Goal: Navigation & Orientation: Find specific page/section

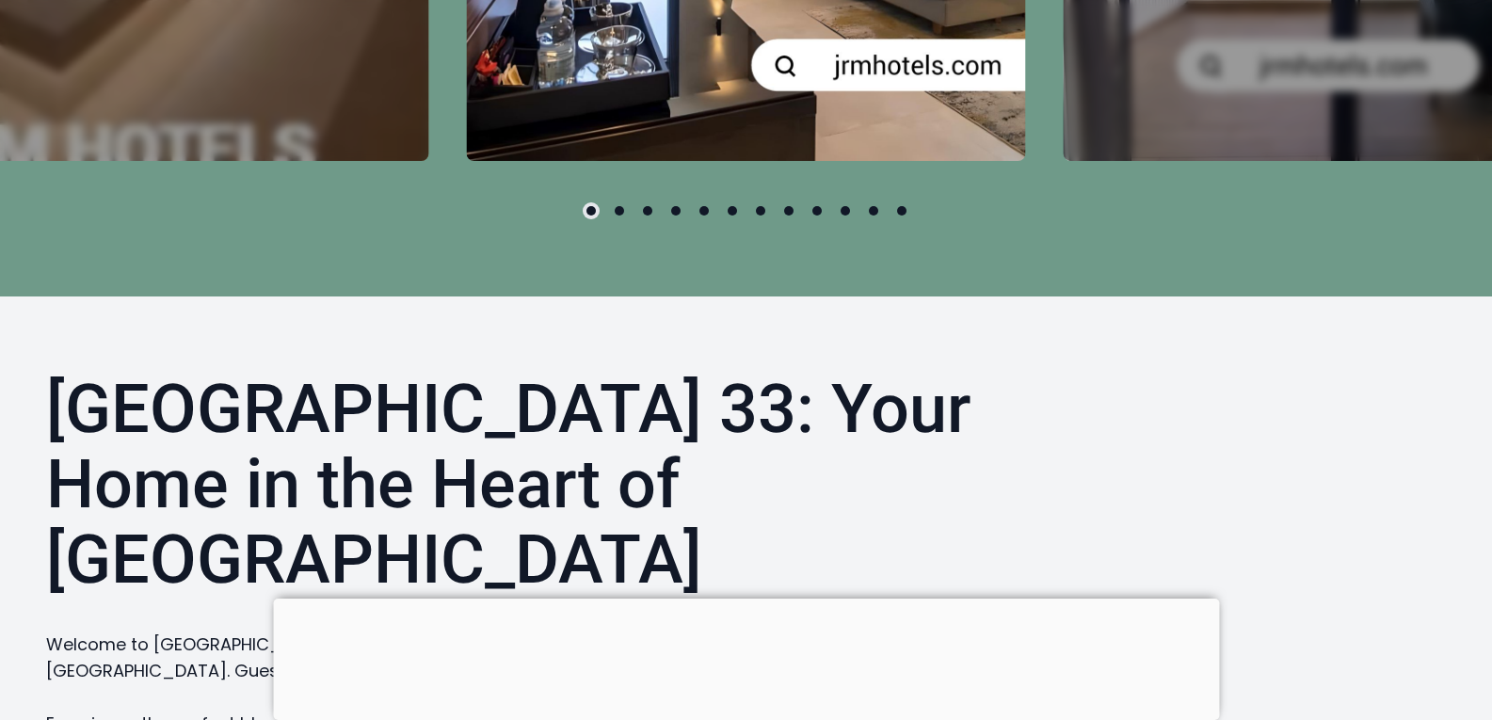
scroll to position [1080, 0]
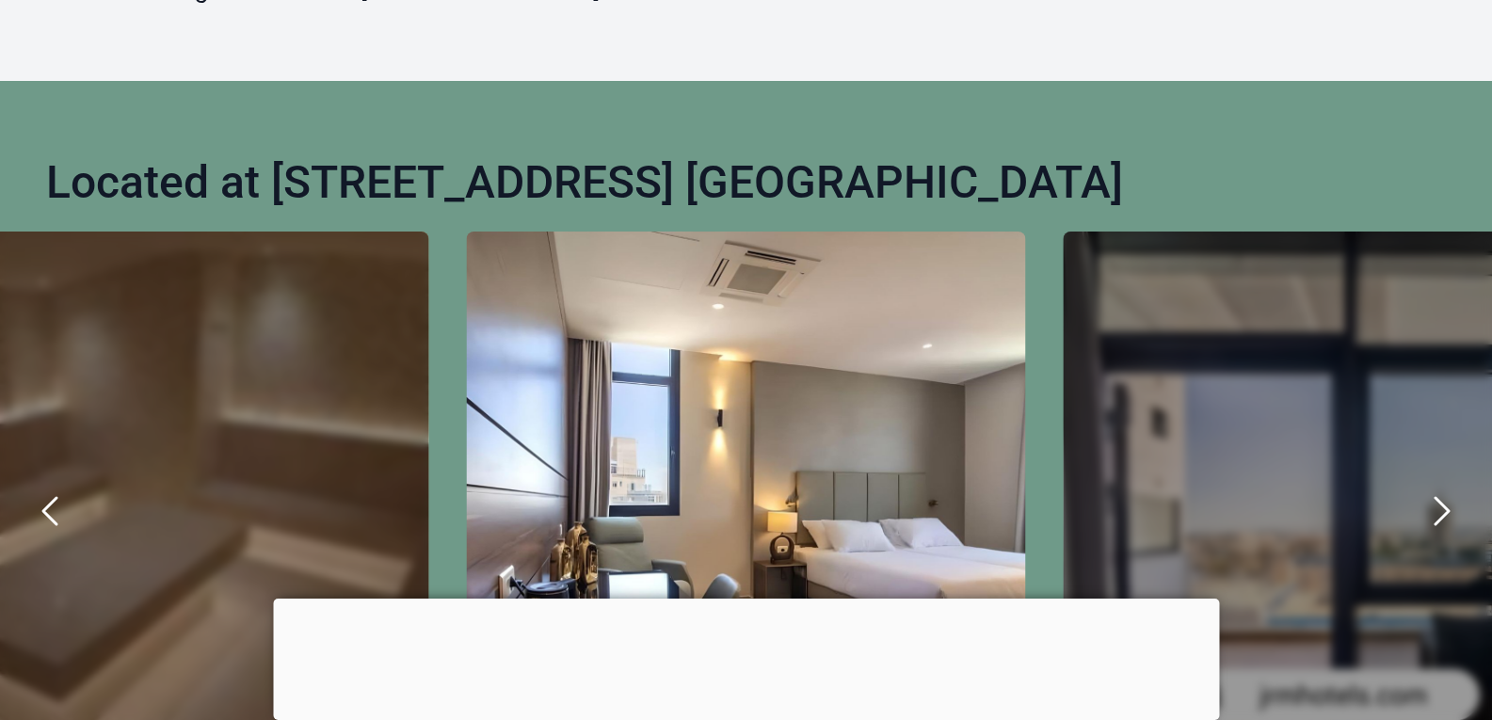
click at [1441, 515] on icon "next" at bounding box center [1440, 510] width 45 height 45
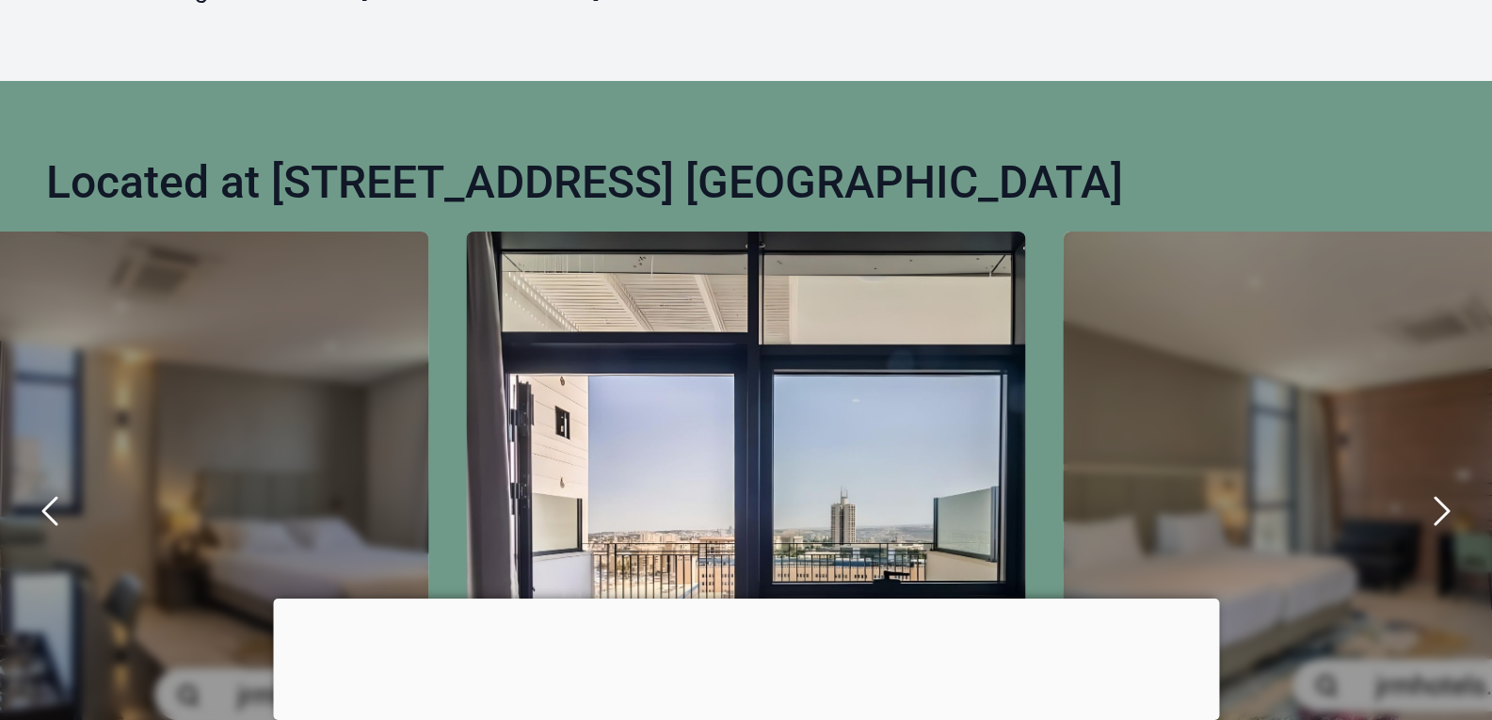
click at [935, 458] on div "carousel-slider" at bounding box center [745, 511] width 559 height 559
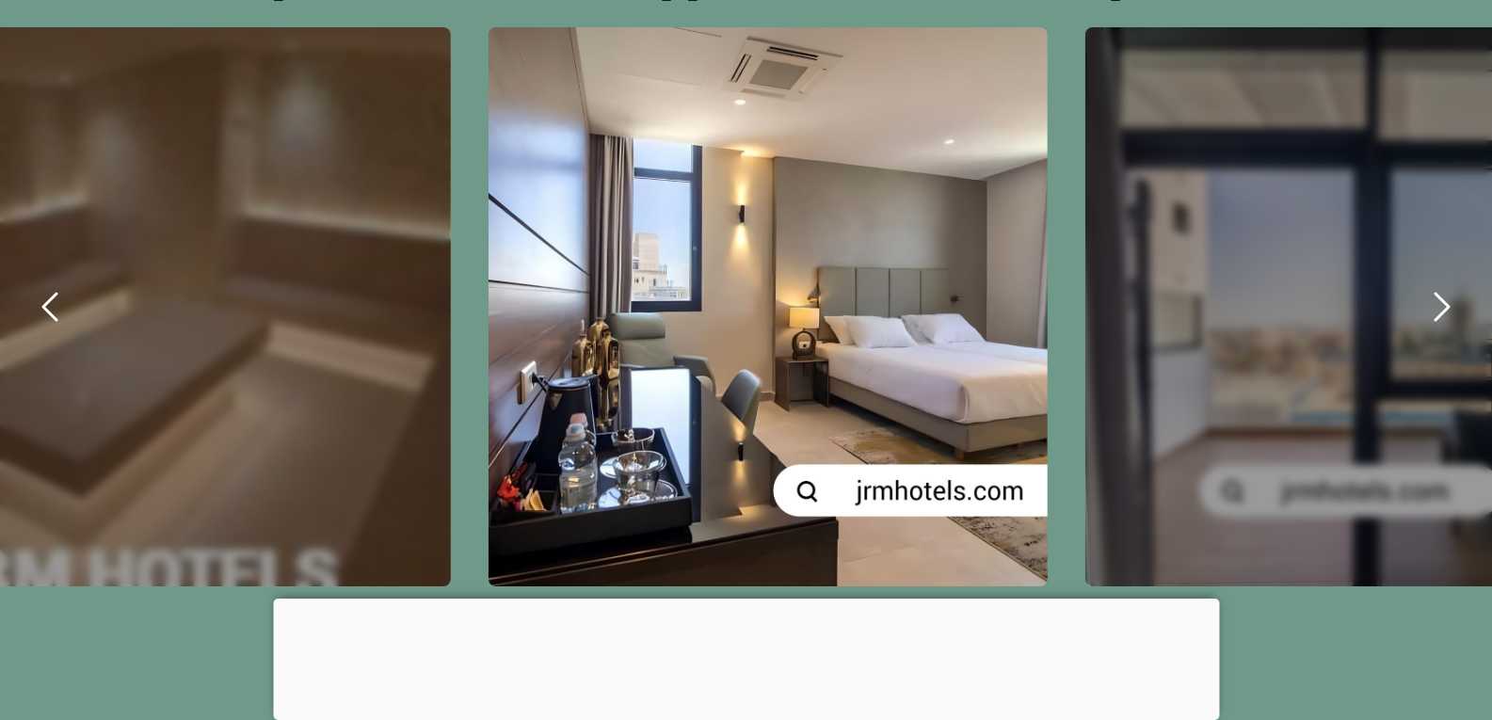
scroll to position [1289, 0]
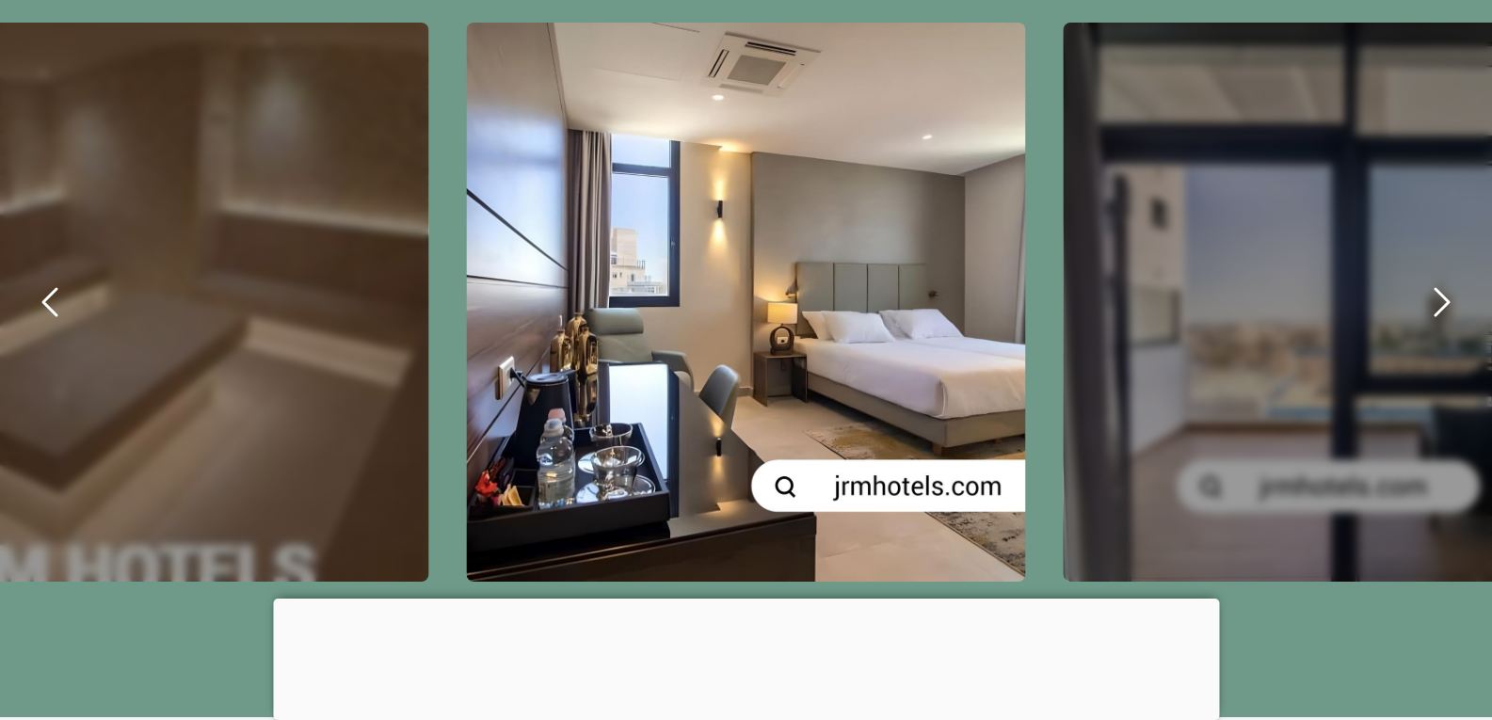
click at [1193, 508] on div "carousel-slider" at bounding box center [1342, 302] width 559 height 559
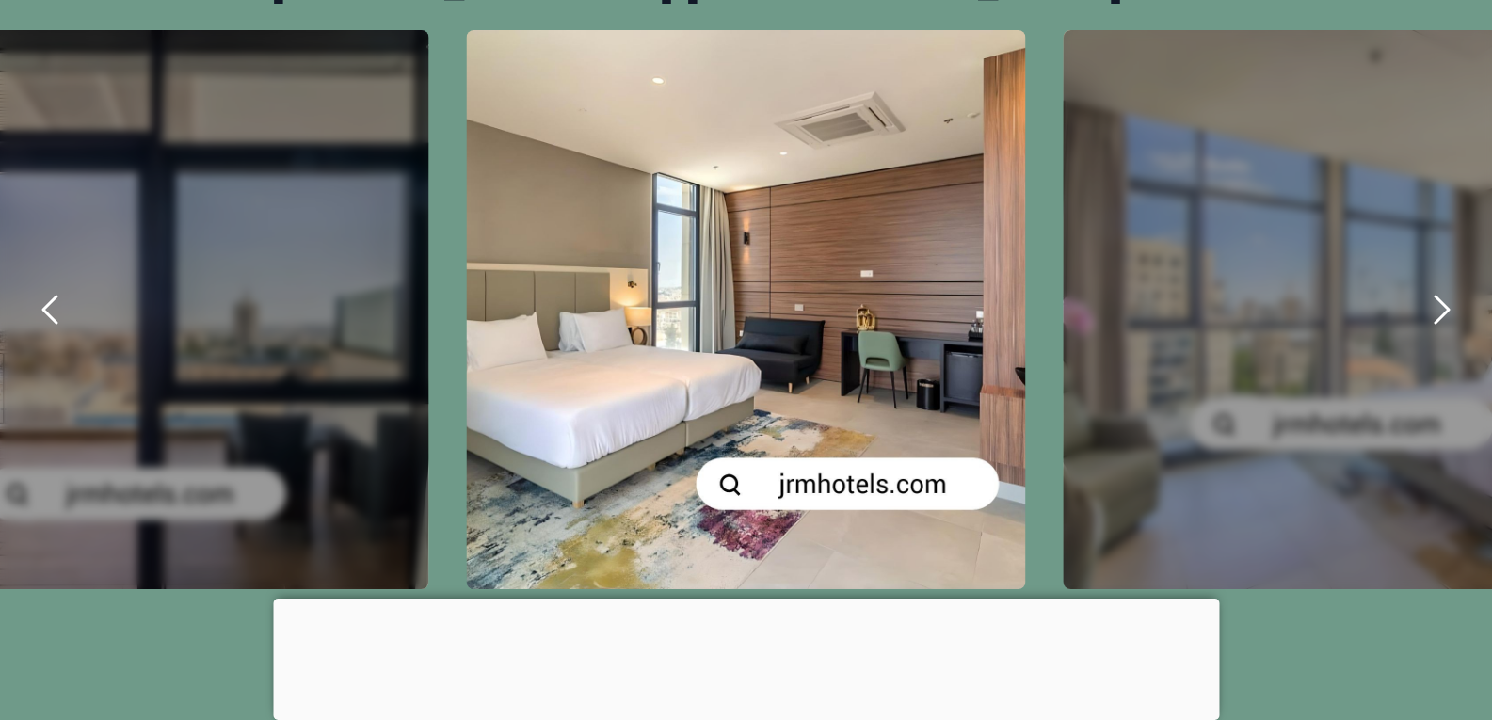
click at [1027, 385] on div "carousel-slider" at bounding box center [745, 309] width 597 height 559
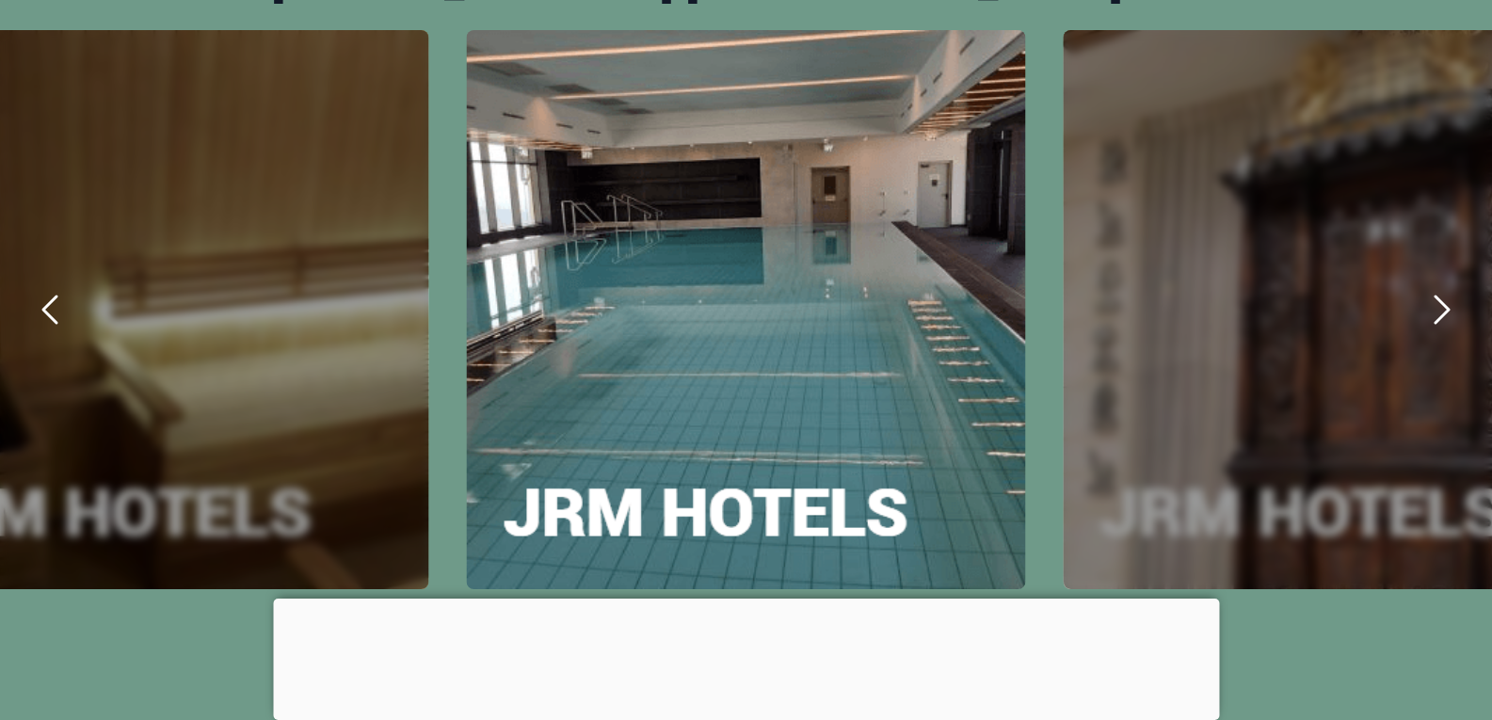
click at [1126, 454] on div "carousel-slider" at bounding box center [1342, 309] width 559 height 559
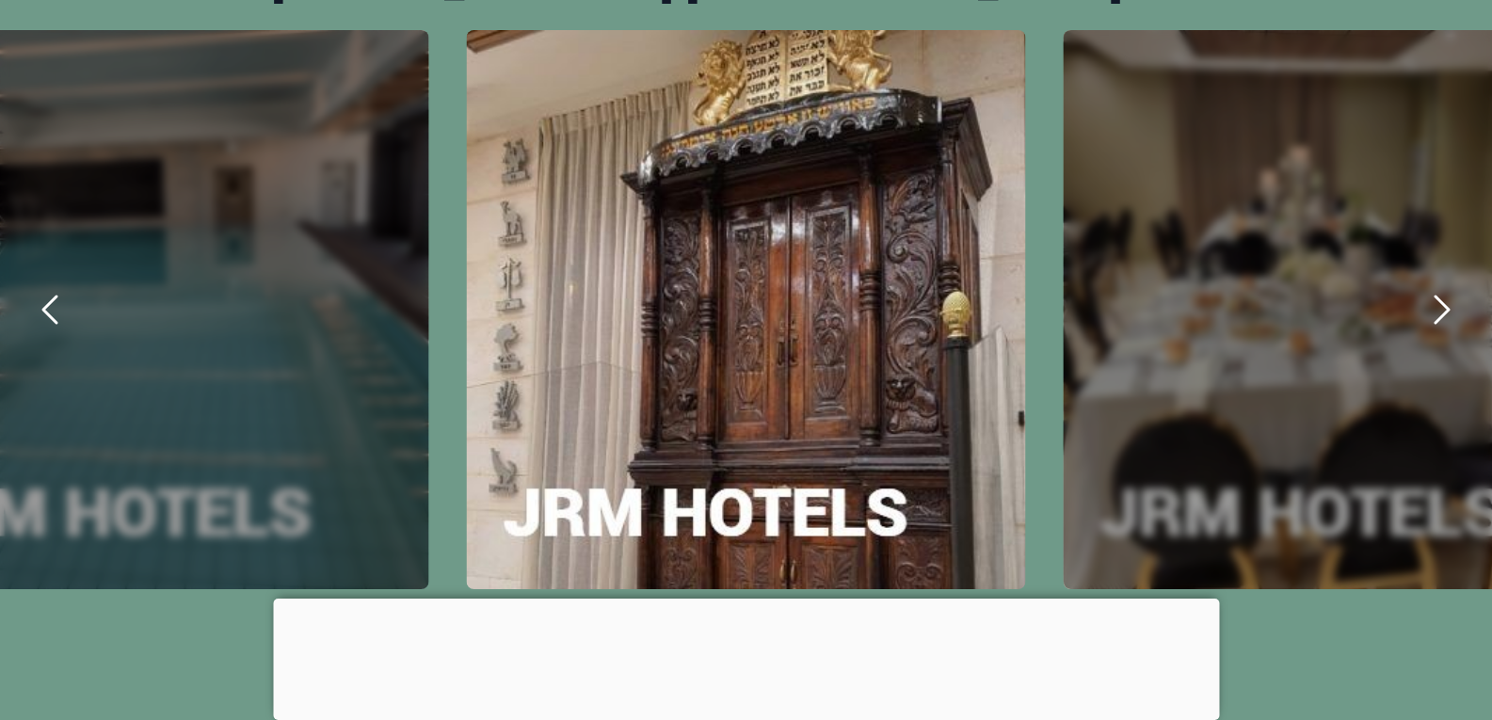
click at [1442, 313] on icon "next" at bounding box center [1440, 309] width 45 height 45
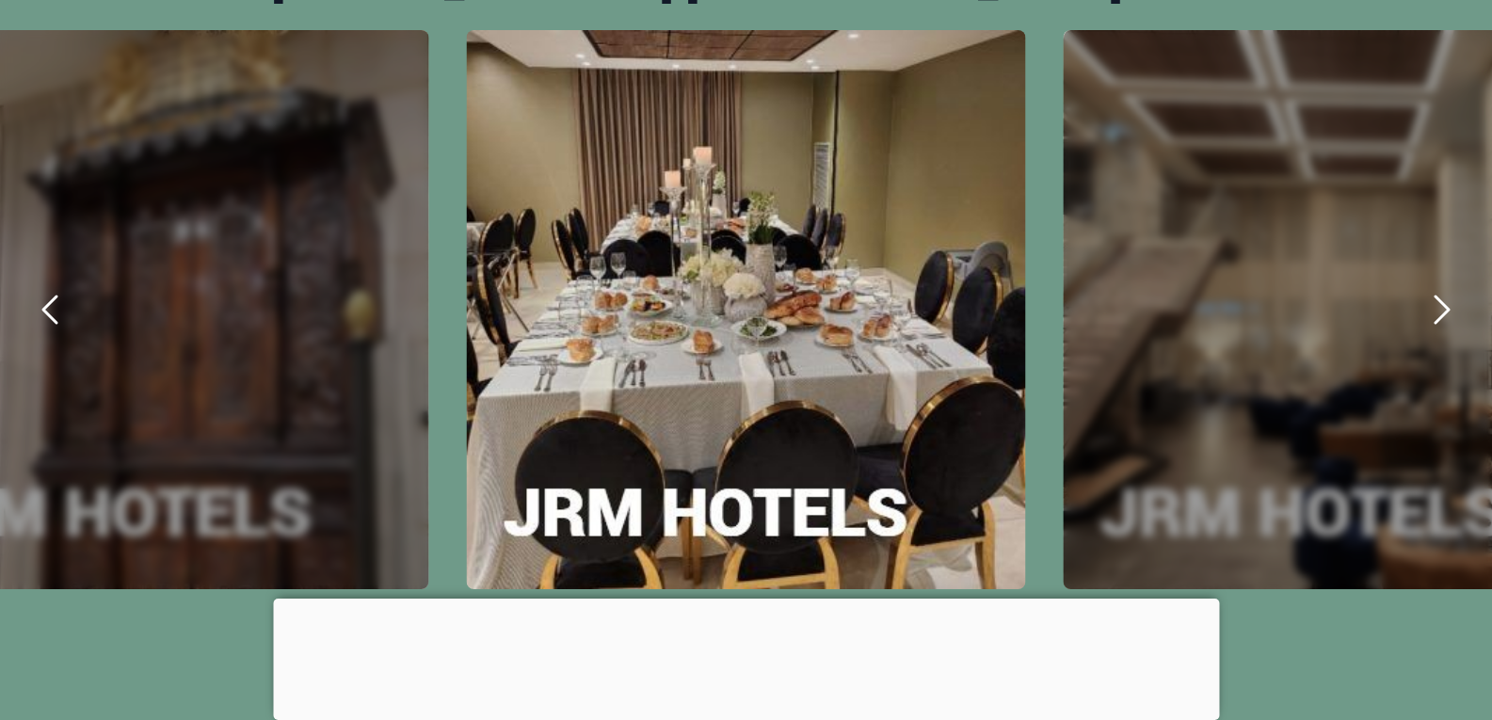
click at [1440, 312] on icon "next" at bounding box center [1440, 309] width 45 height 45
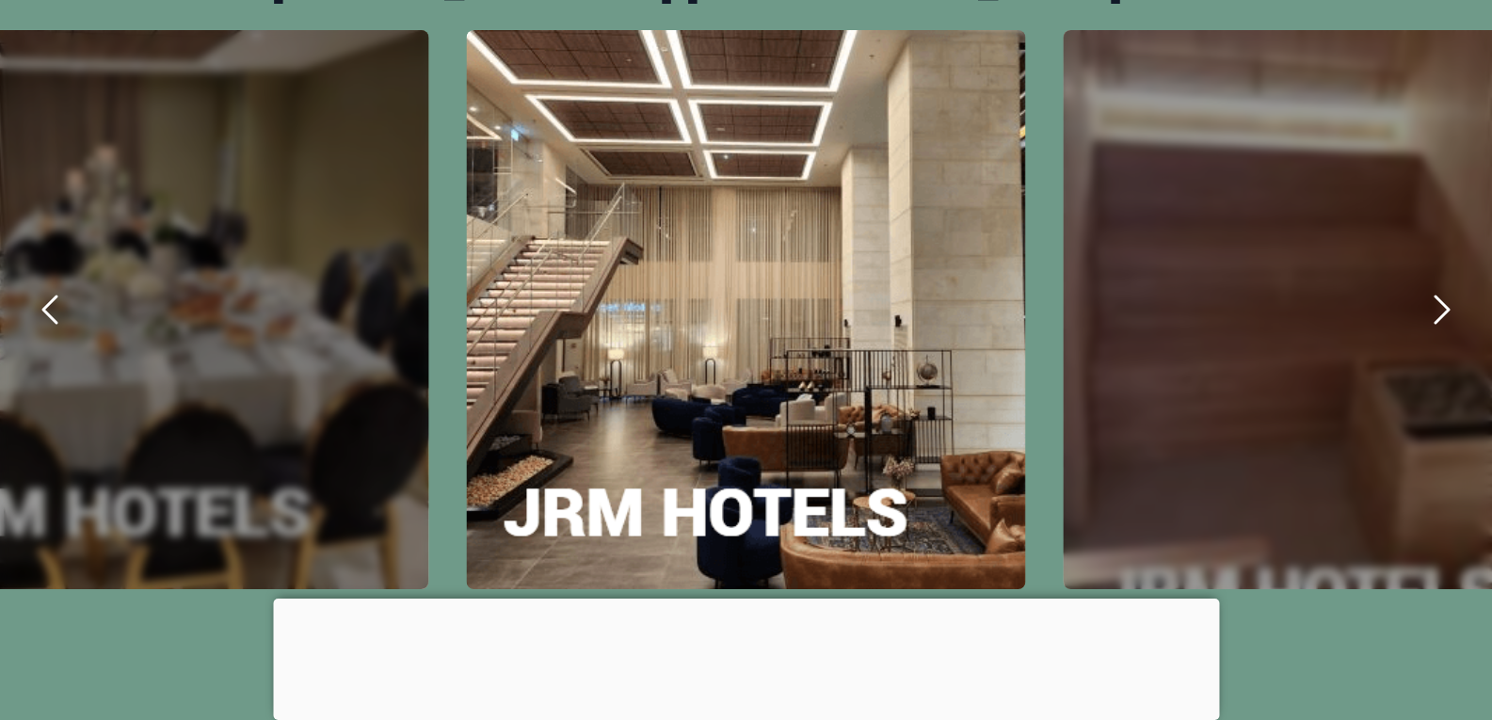
click at [1441, 320] on icon "next" at bounding box center [1440, 309] width 45 height 45
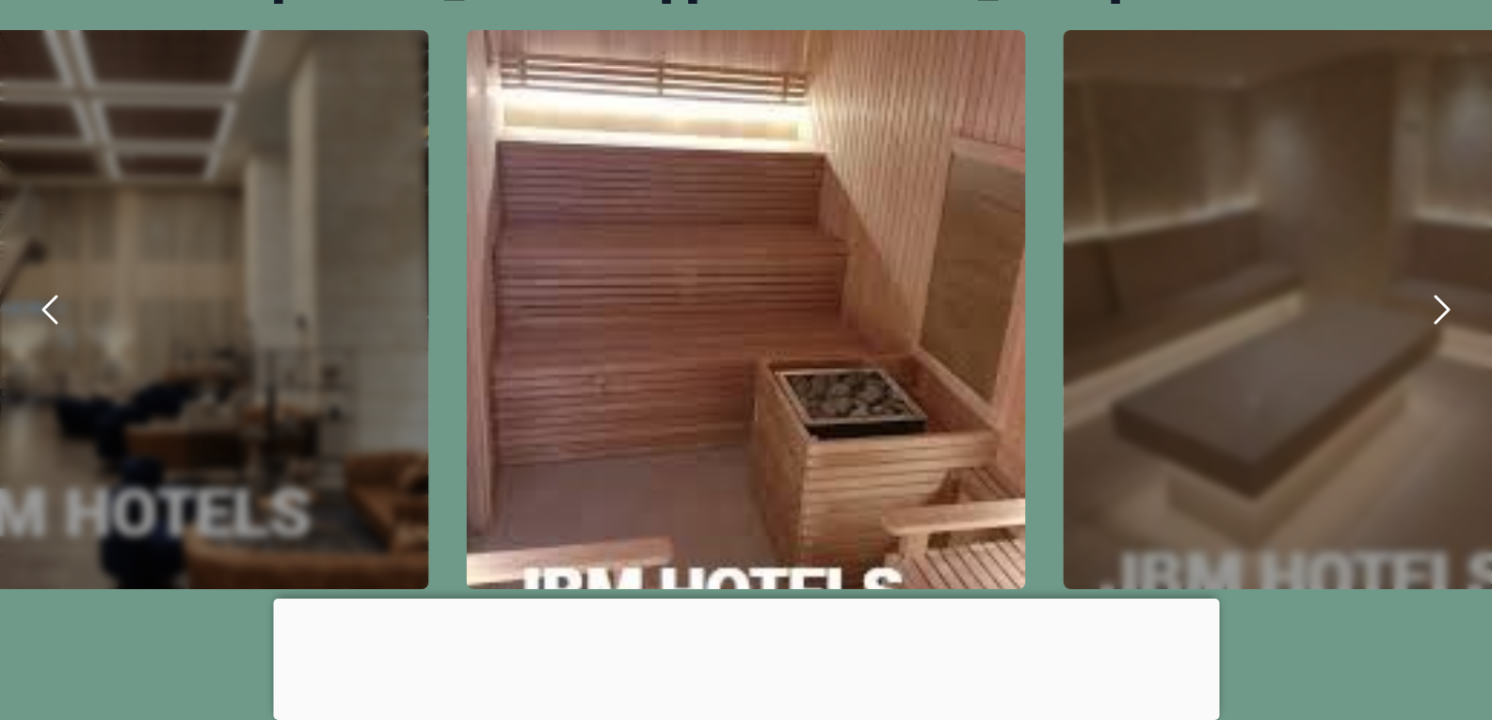
click at [1441, 318] on icon "next" at bounding box center [1441, 309] width 13 height 26
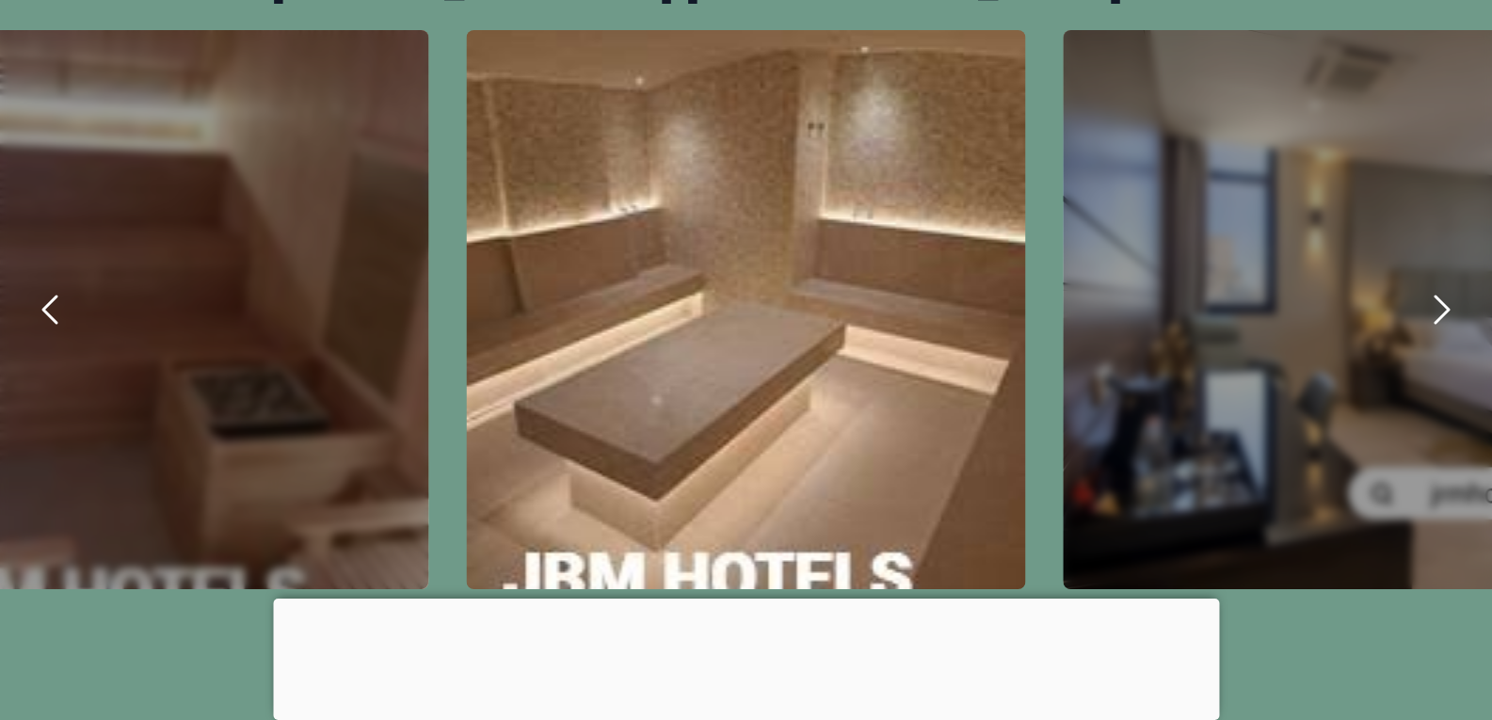
click at [1445, 313] on icon "next" at bounding box center [1441, 309] width 13 height 26
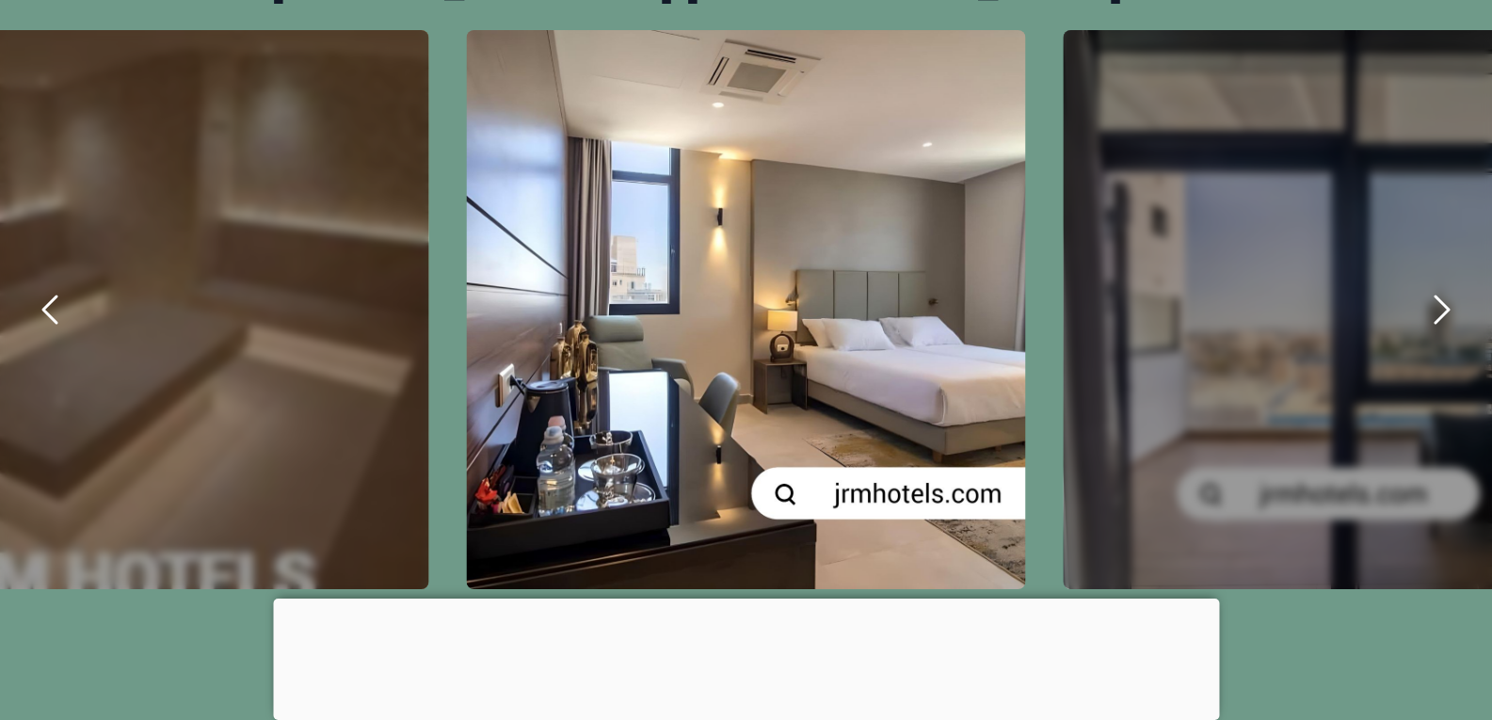
click at [1444, 321] on icon "next" at bounding box center [1440, 309] width 45 height 45
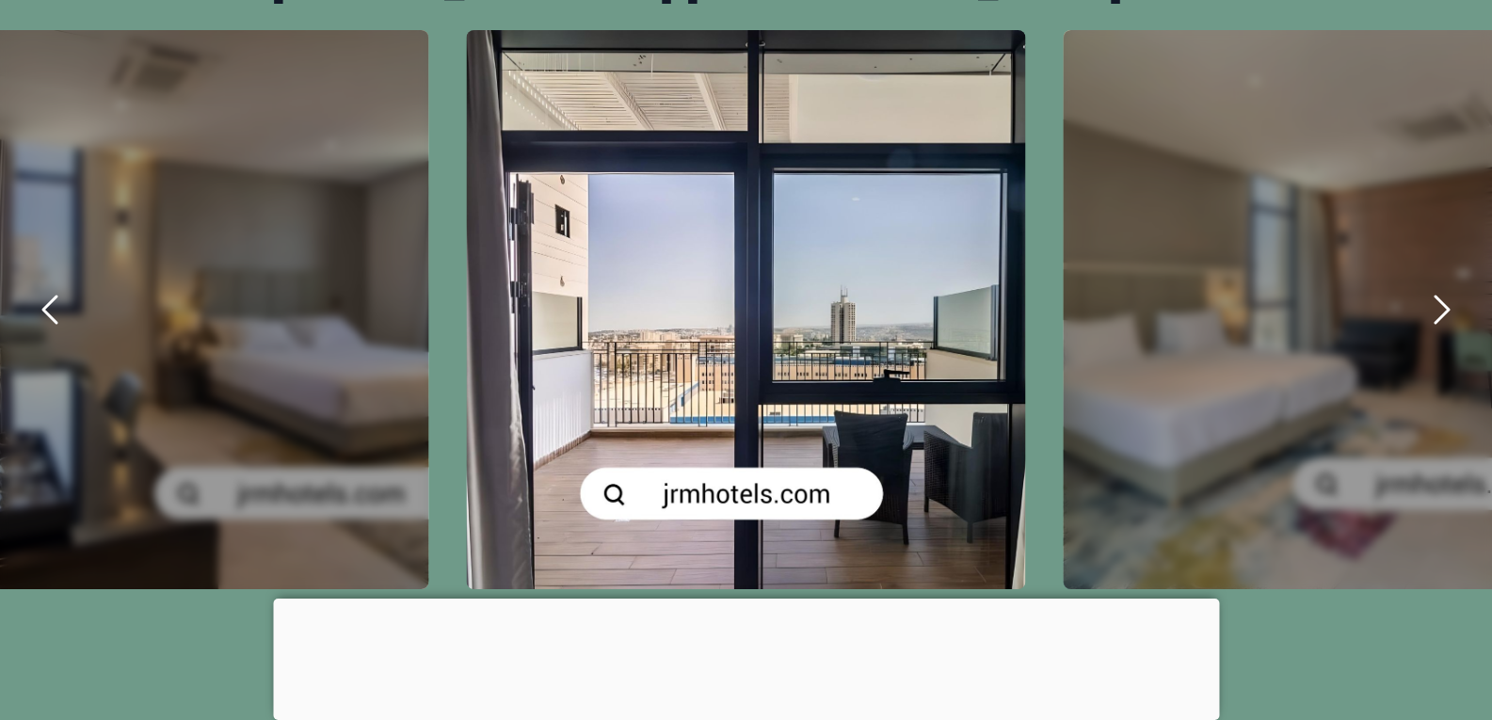
click at [1442, 314] on icon "next" at bounding box center [1441, 309] width 13 height 26
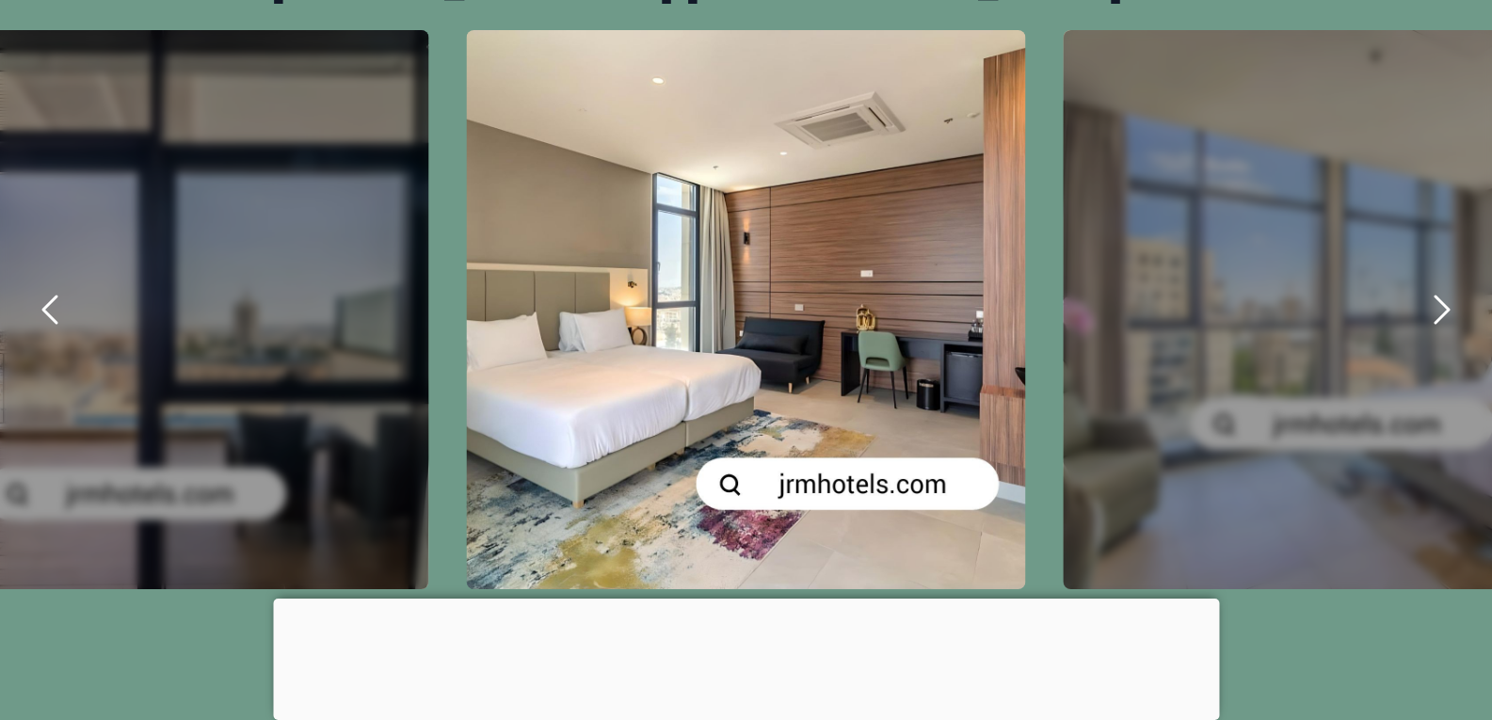
click at [1441, 319] on icon "next" at bounding box center [1441, 309] width 13 height 26
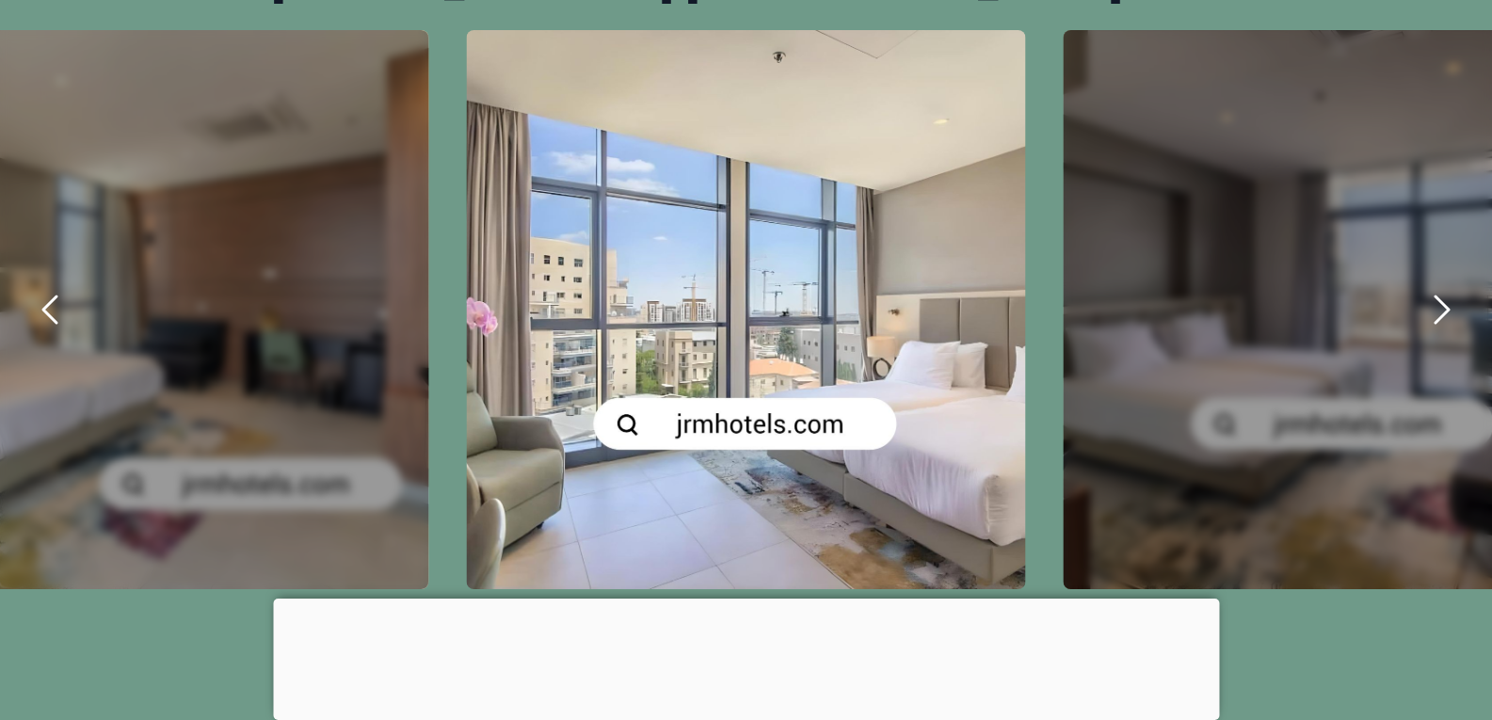
click at [1438, 317] on icon "next" at bounding box center [1440, 309] width 45 height 45
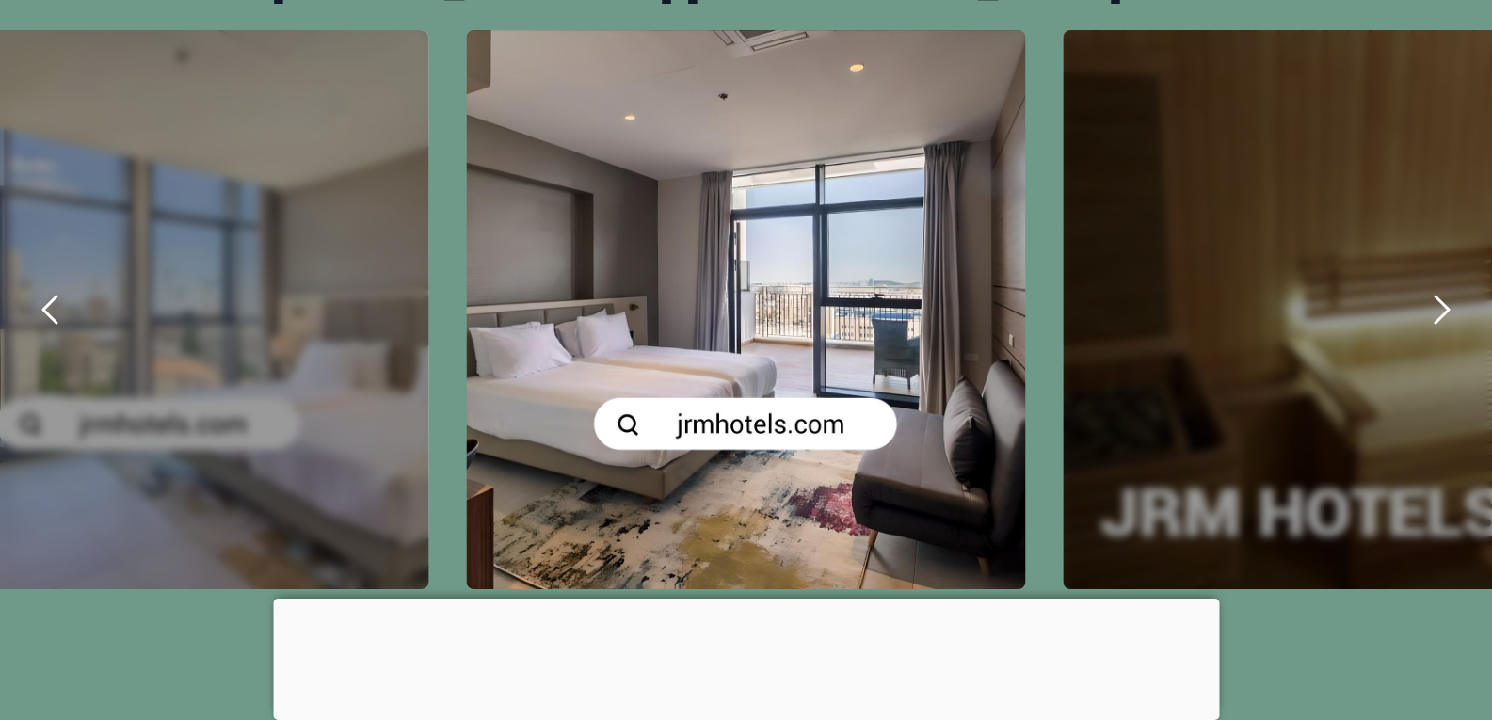
click at [1439, 318] on icon "next" at bounding box center [1441, 309] width 13 height 26
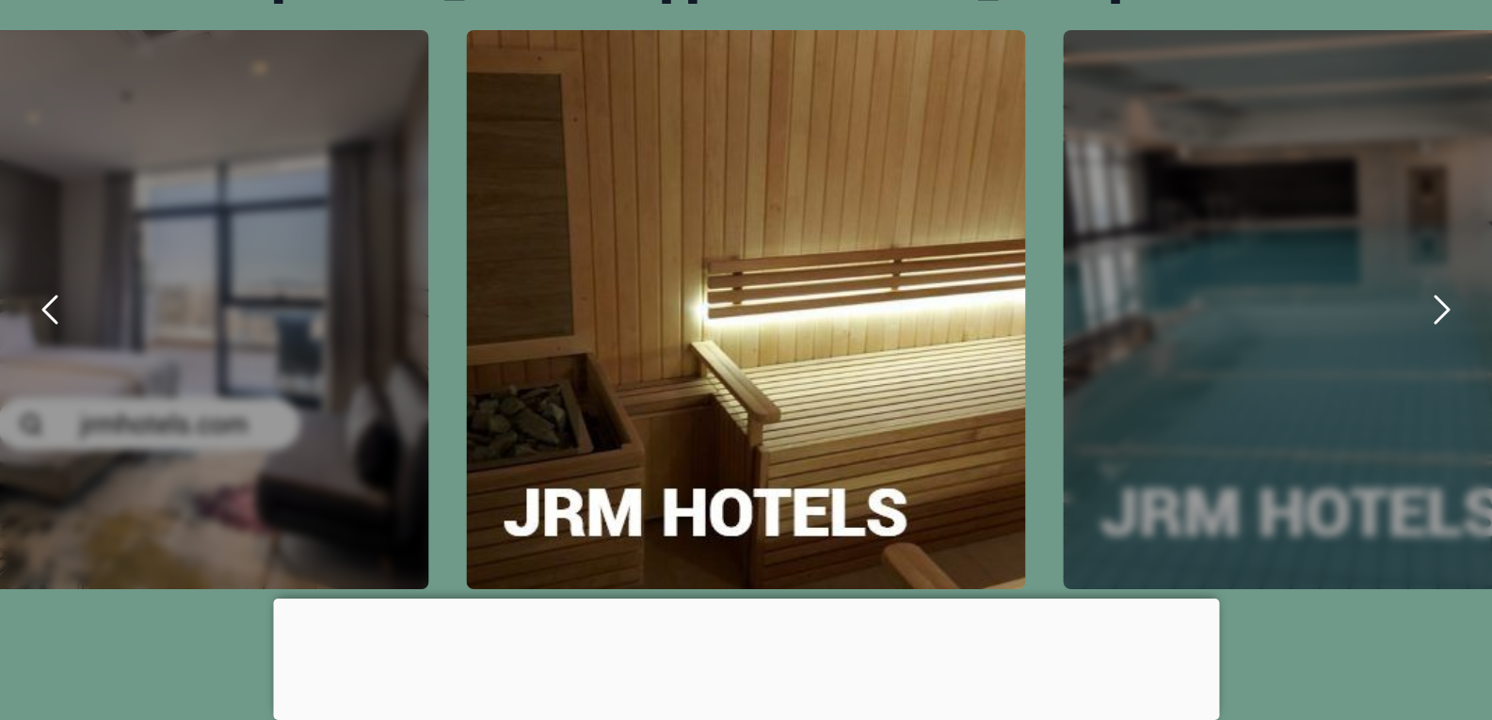
click at [1440, 316] on icon "next" at bounding box center [1441, 309] width 13 height 26
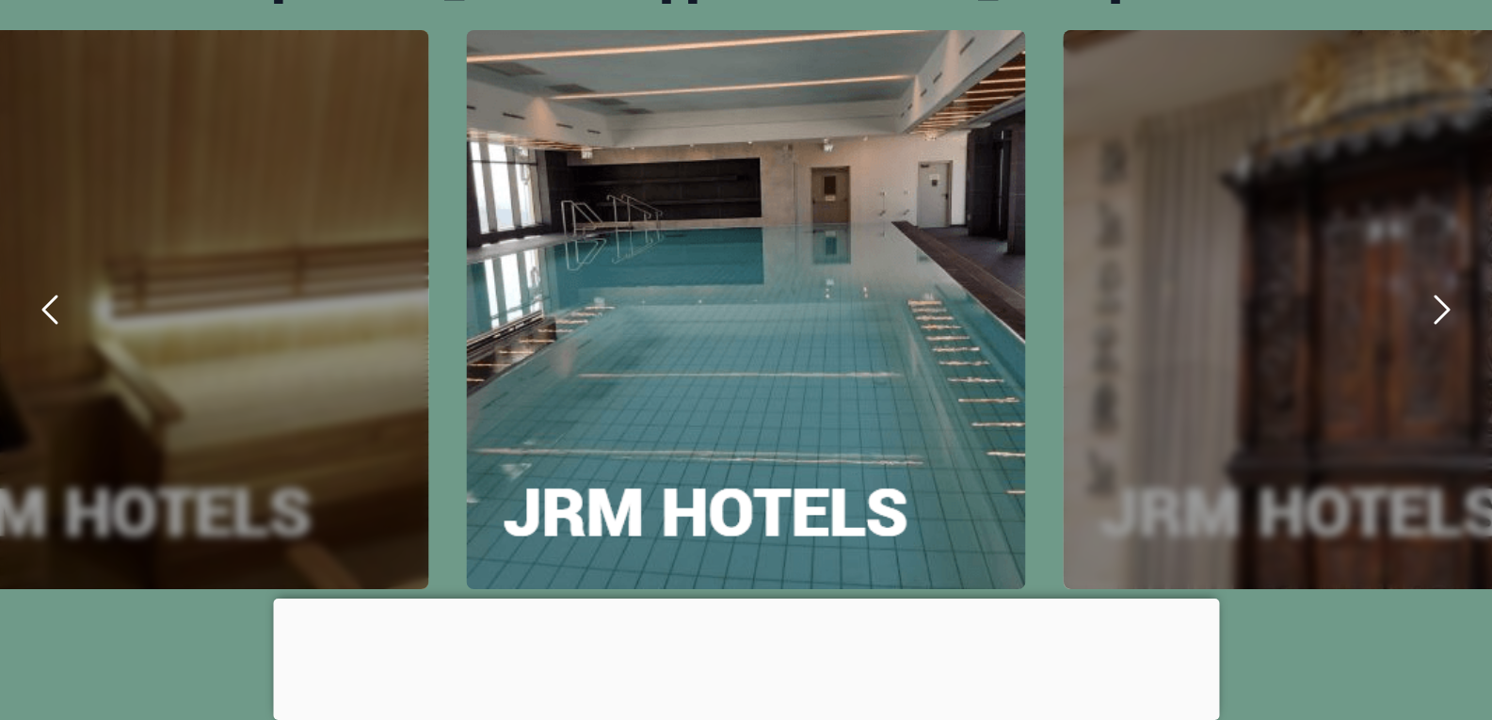
click at [1440, 316] on icon "next" at bounding box center [1441, 309] width 13 height 26
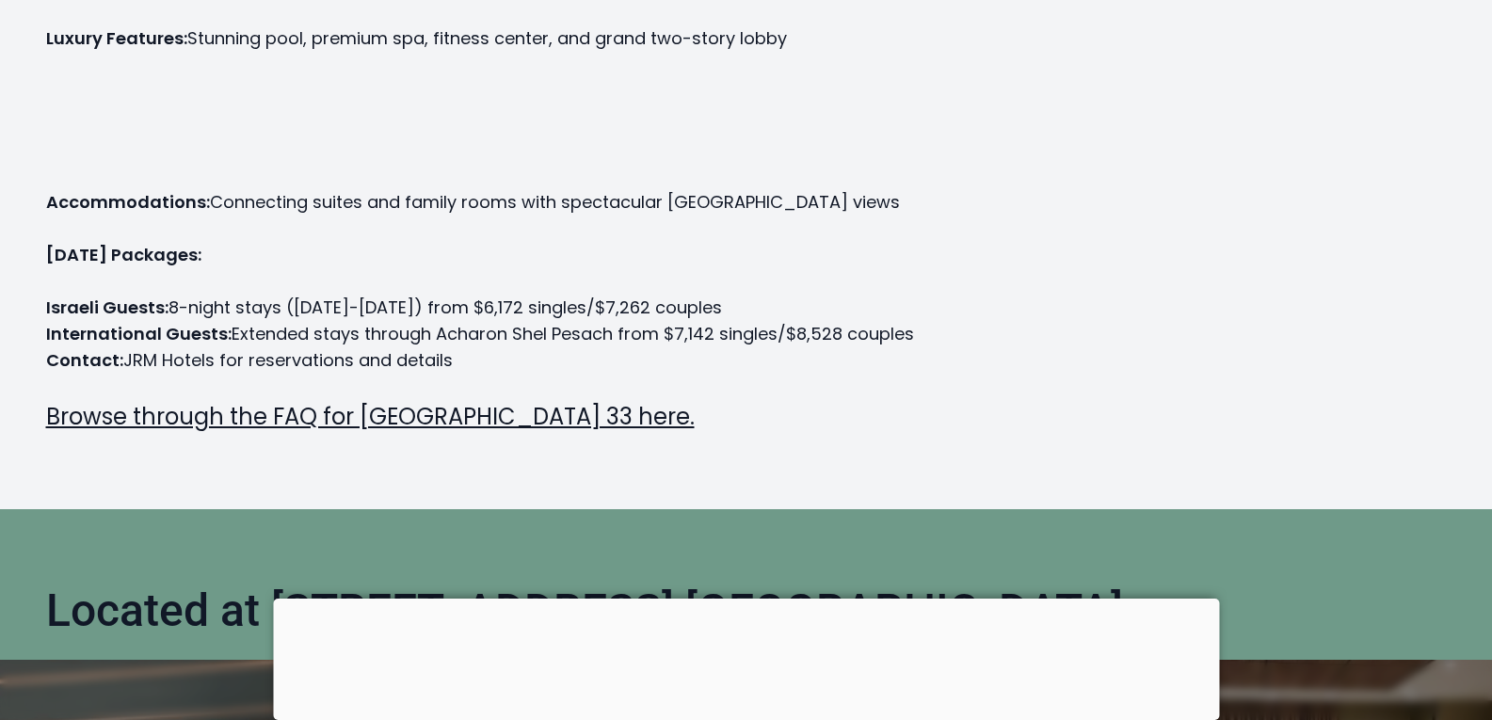
scroll to position [23, 0]
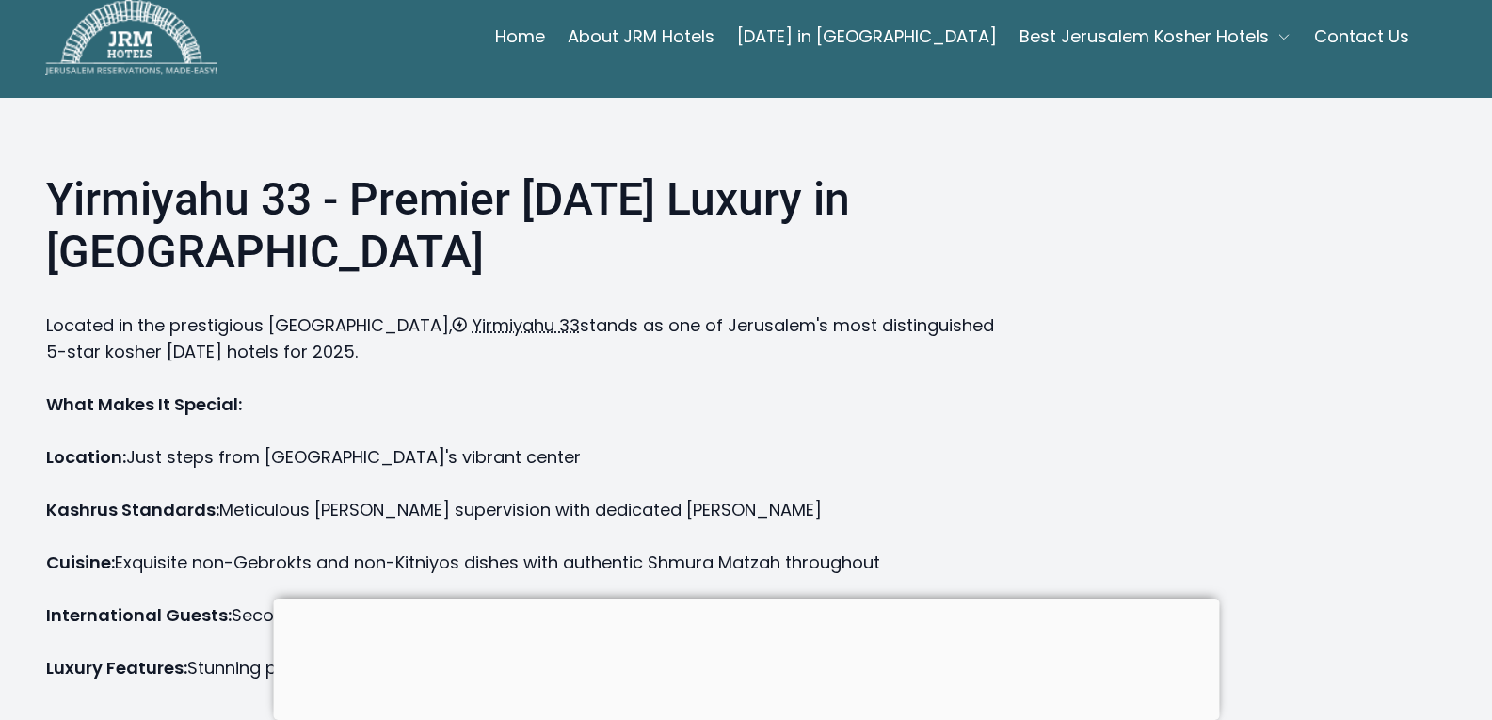
click at [1092, 496] on div "Yirmiyahu 33 - Premier Passover Luxury in Jerusalem Located in the prestigious …" at bounding box center [746, 618] width 1400 height 890
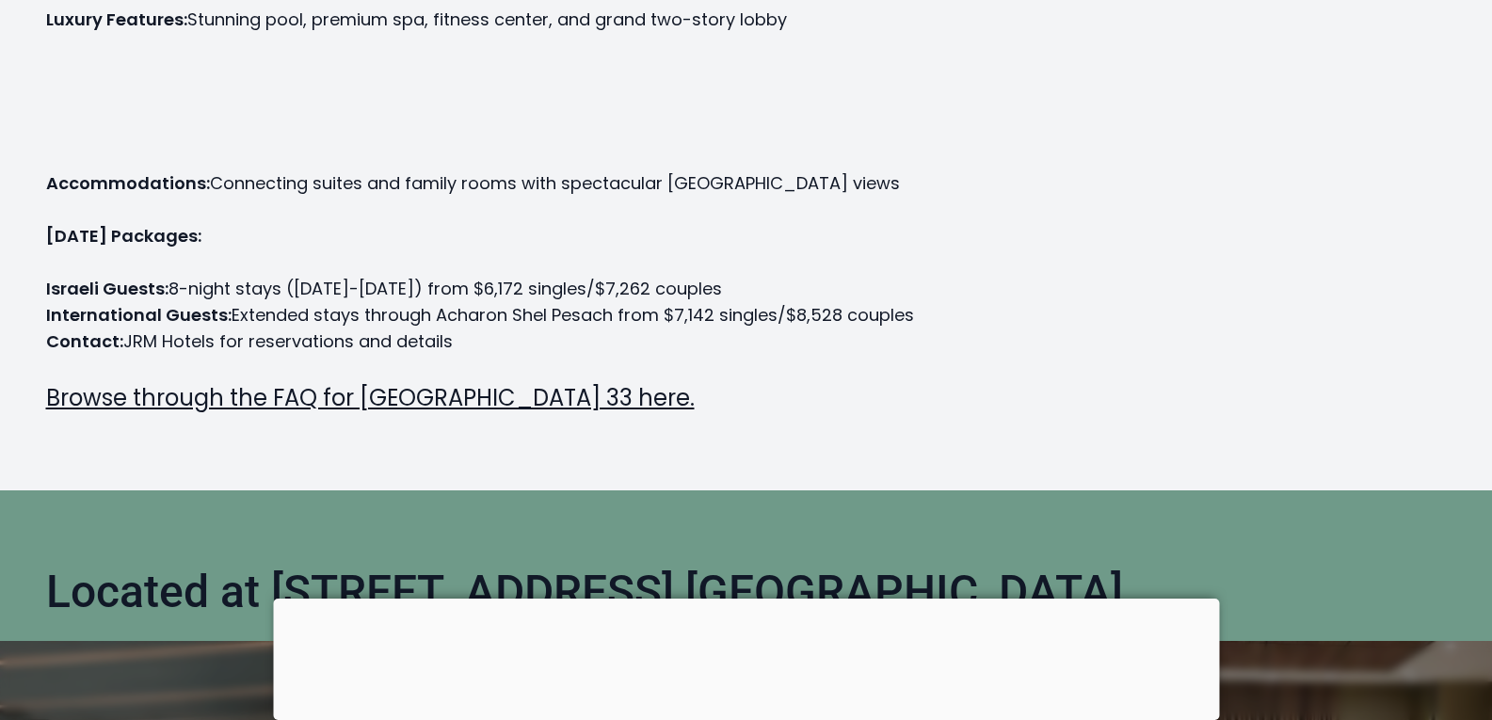
scroll to position [668, 0]
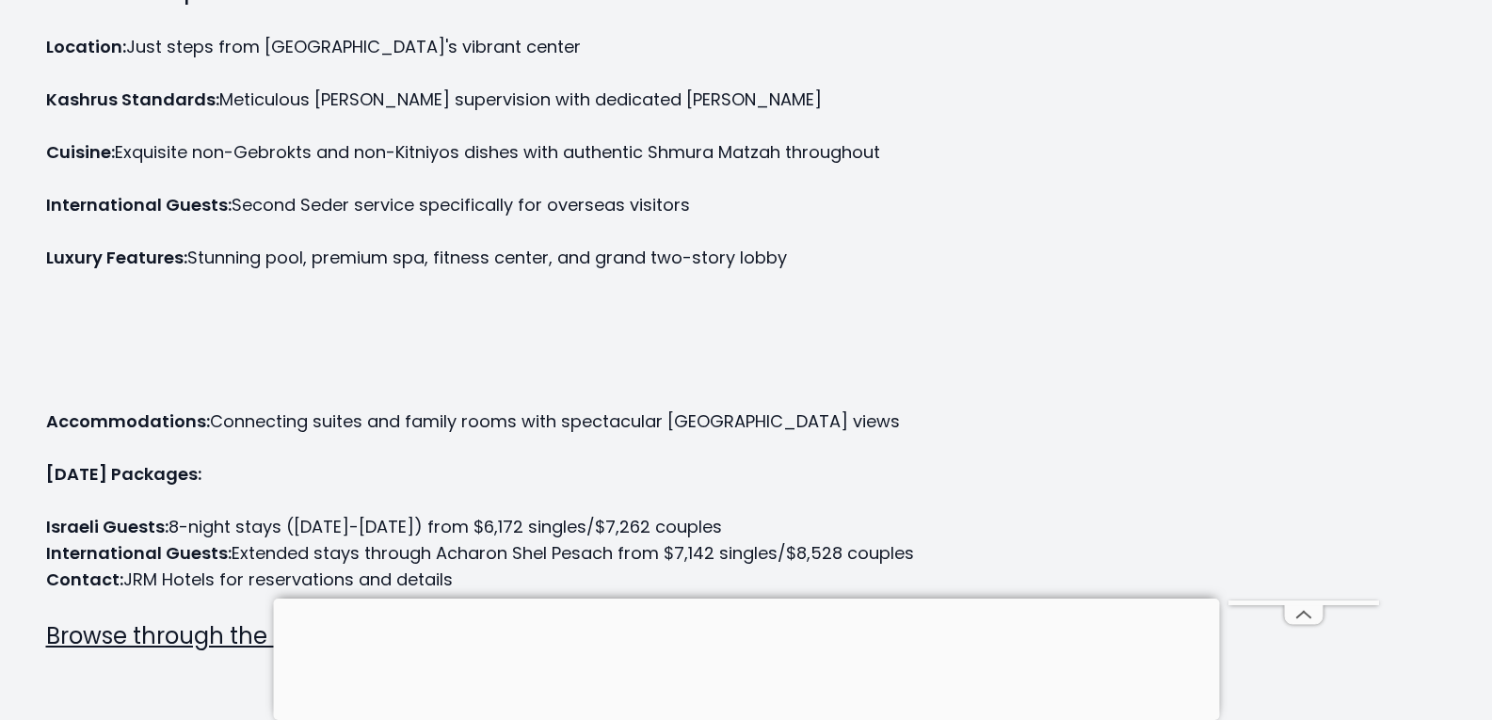
scroll to position [455, 0]
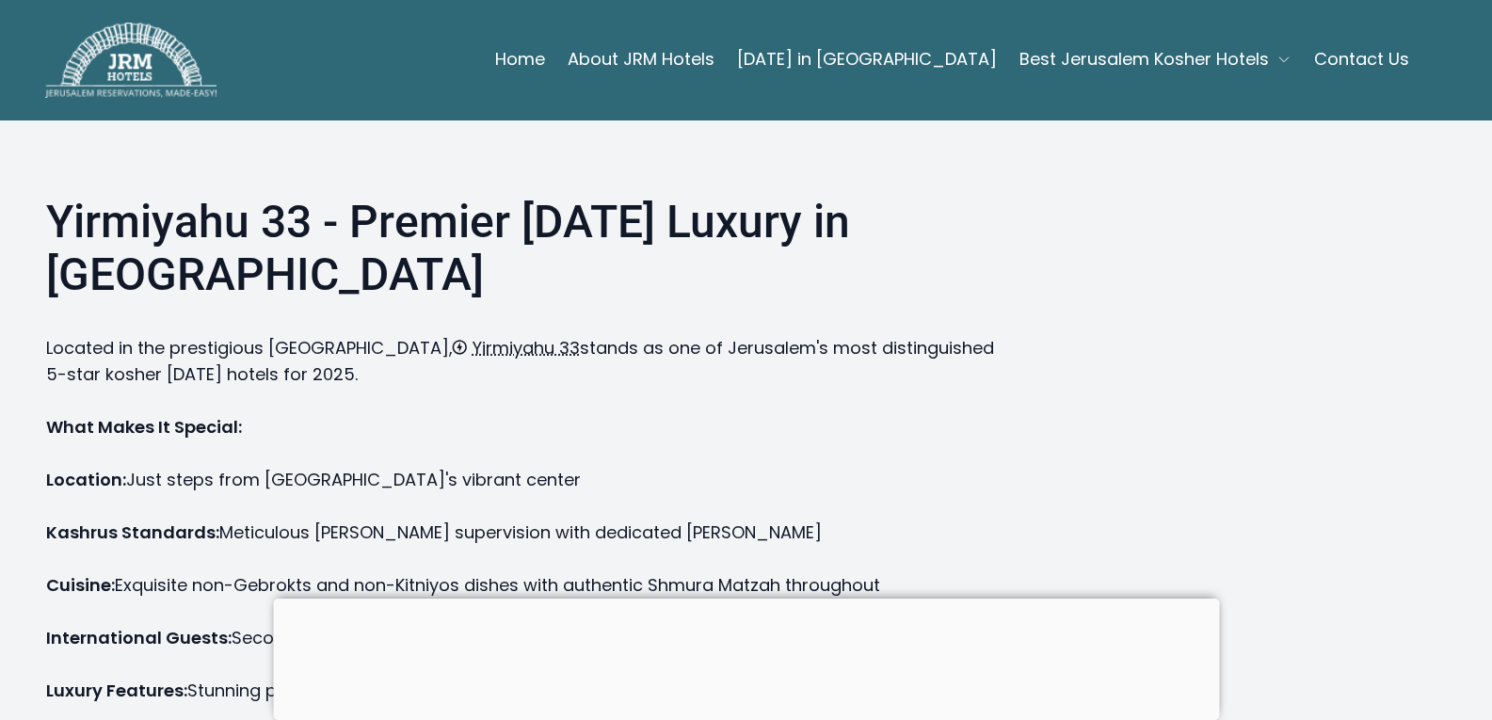
click at [877, 55] on link "[DATE] in [GEOGRAPHIC_DATA]" at bounding box center [867, 59] width 260 height 38
